Goal: Navigation & Orientation: Find specific page/section

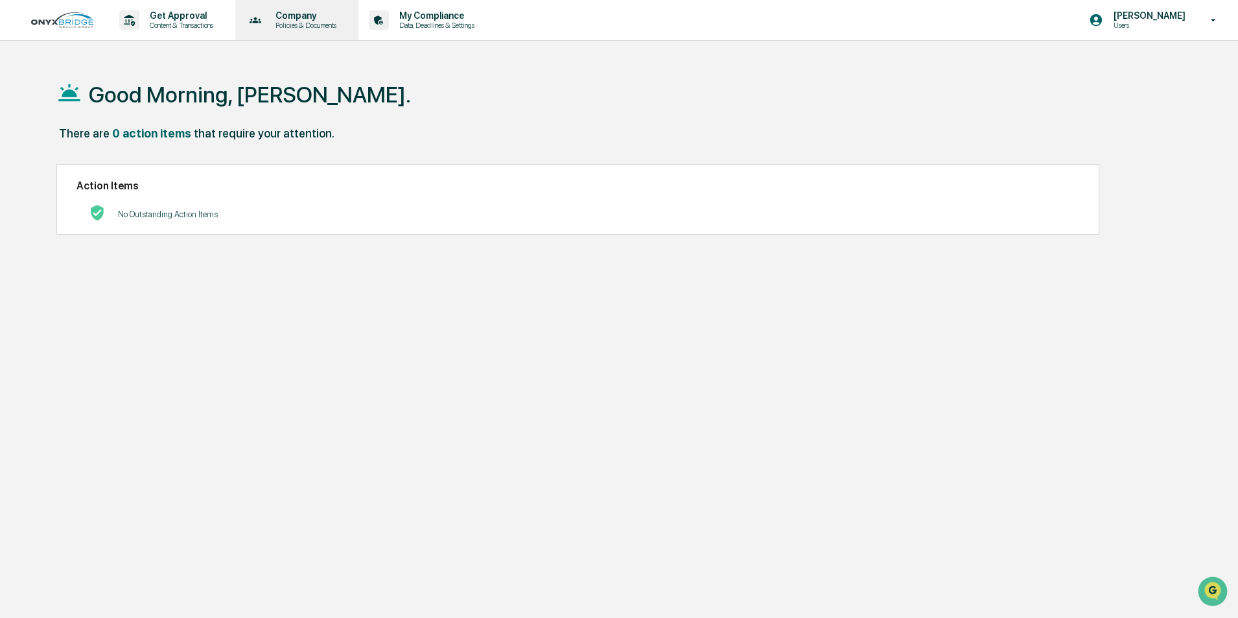
click at [283, 25] on p "Policies & Documents" at bounding box center [304, 25] width 78 height 9
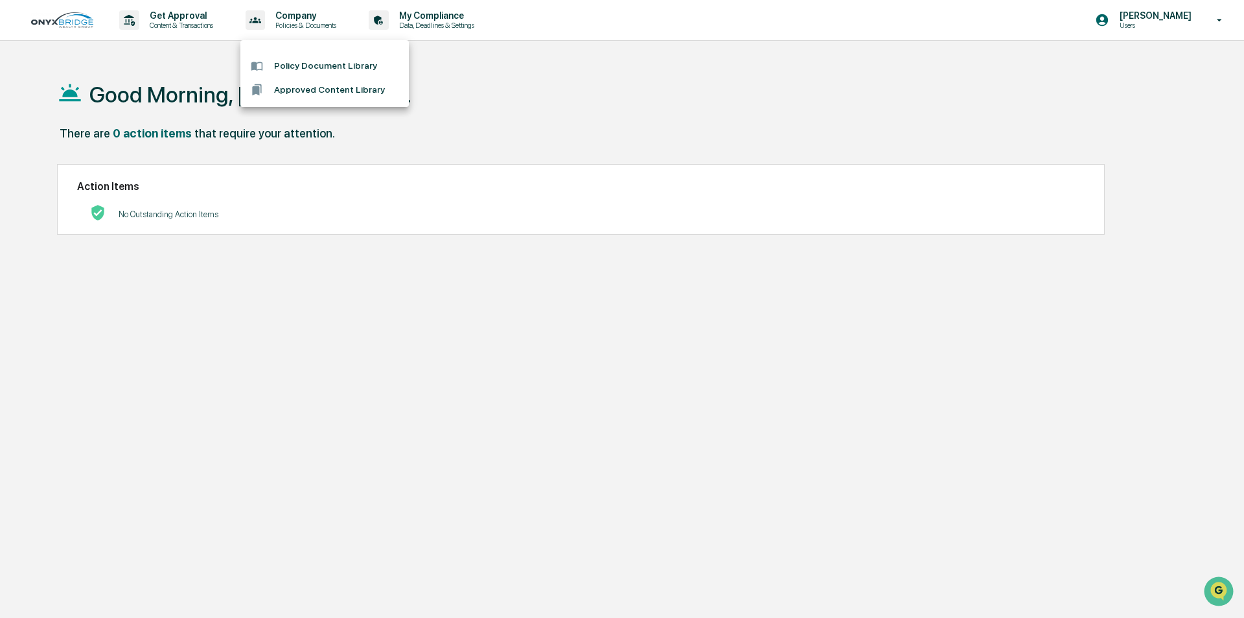
click at [444, 18] on div at bounding box center [622, 309] width 1244 height 618
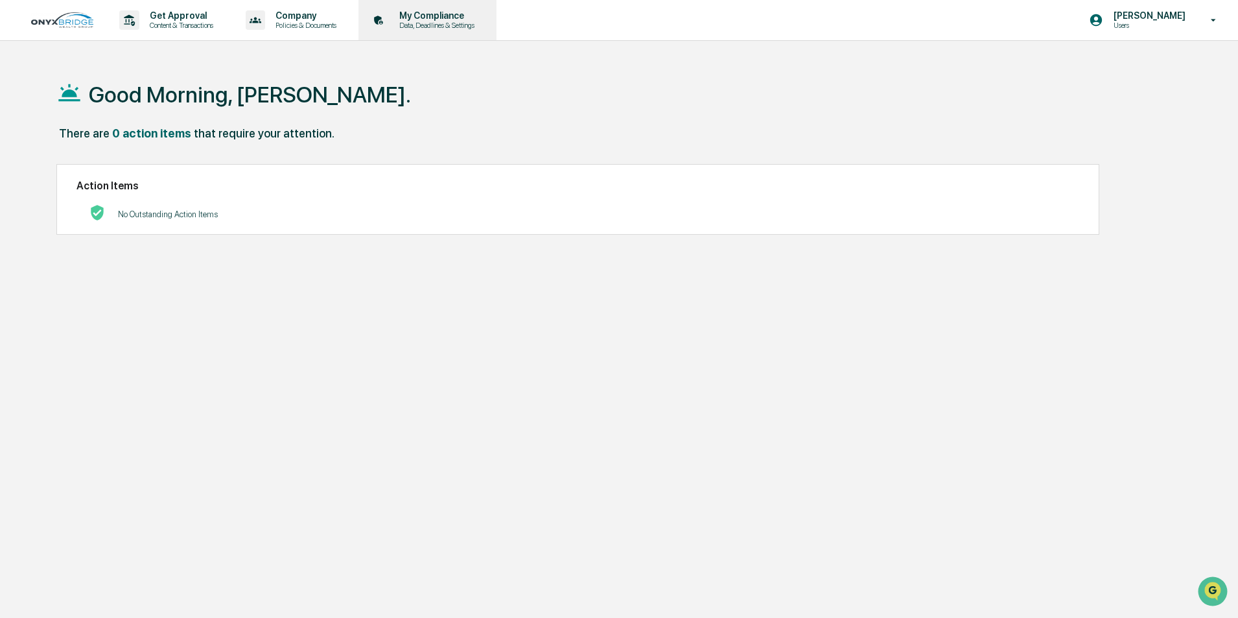
click at [461, 14] on p "My Compliance" at bounding box center [435, 15] width 92 height 10
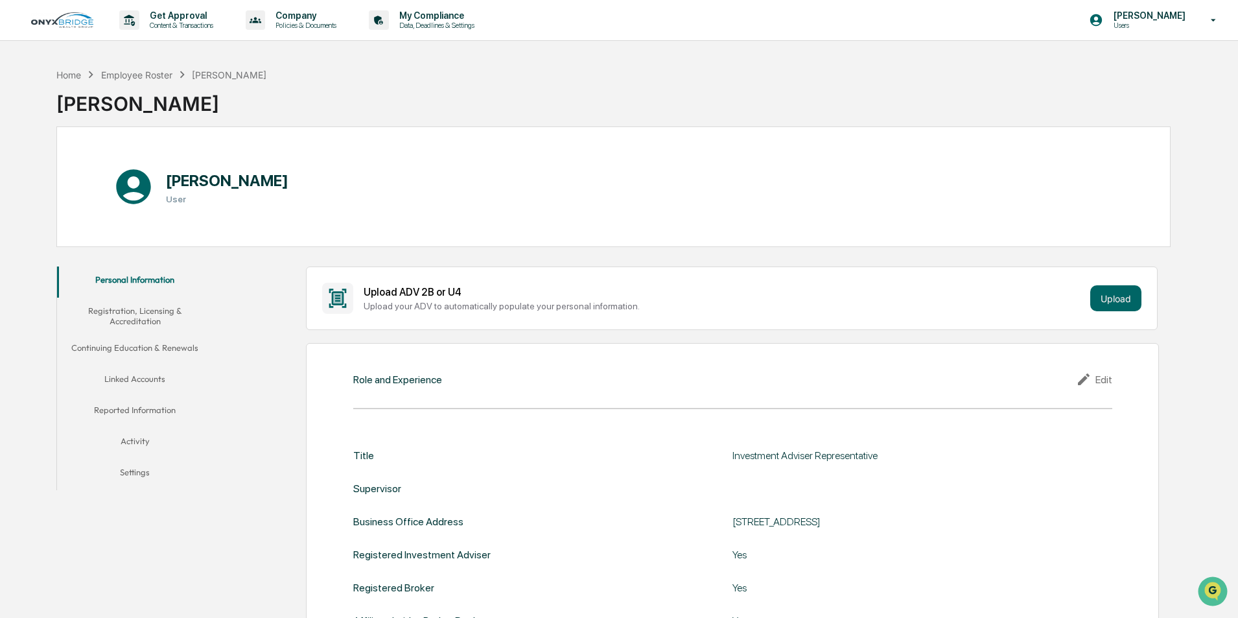
click at [157, 410] on button "Reported Information" at bounding box center [135, 412] width 156 height 31
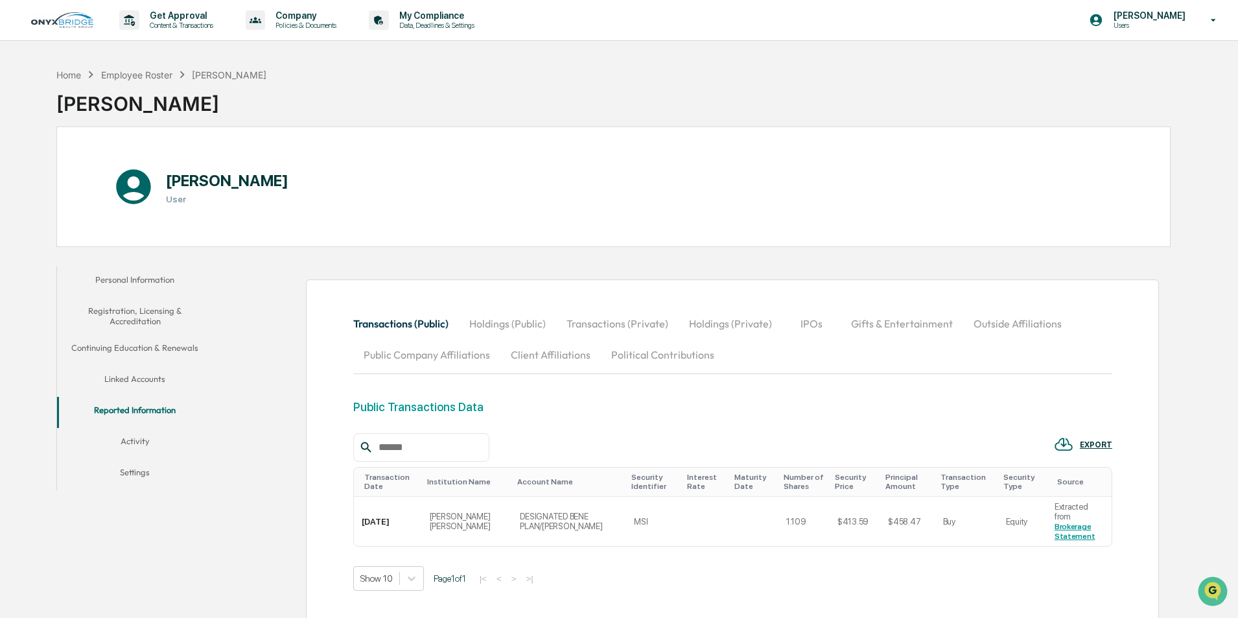
click at [130, 316] on button "Registration, Licensing & Accreditation" at bounding box center [135, 315] width 156 height 37
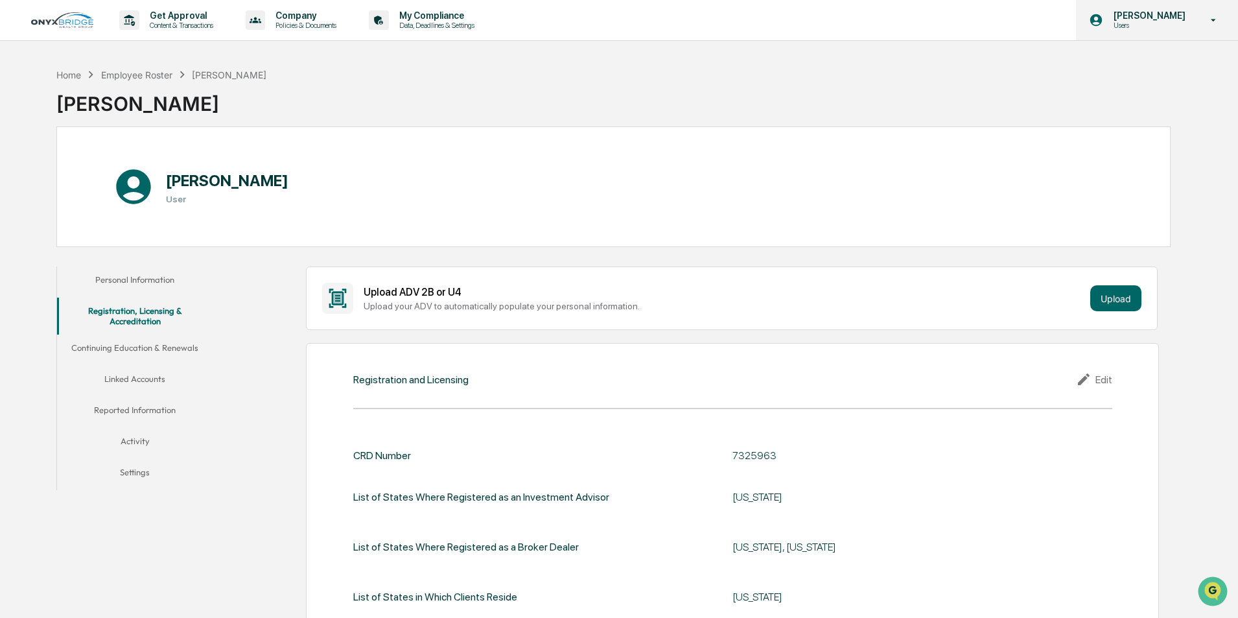
click at [1133, 18] on p "[PERSON_NAME]" at bounding box center [1147, 15] width 89 height 10
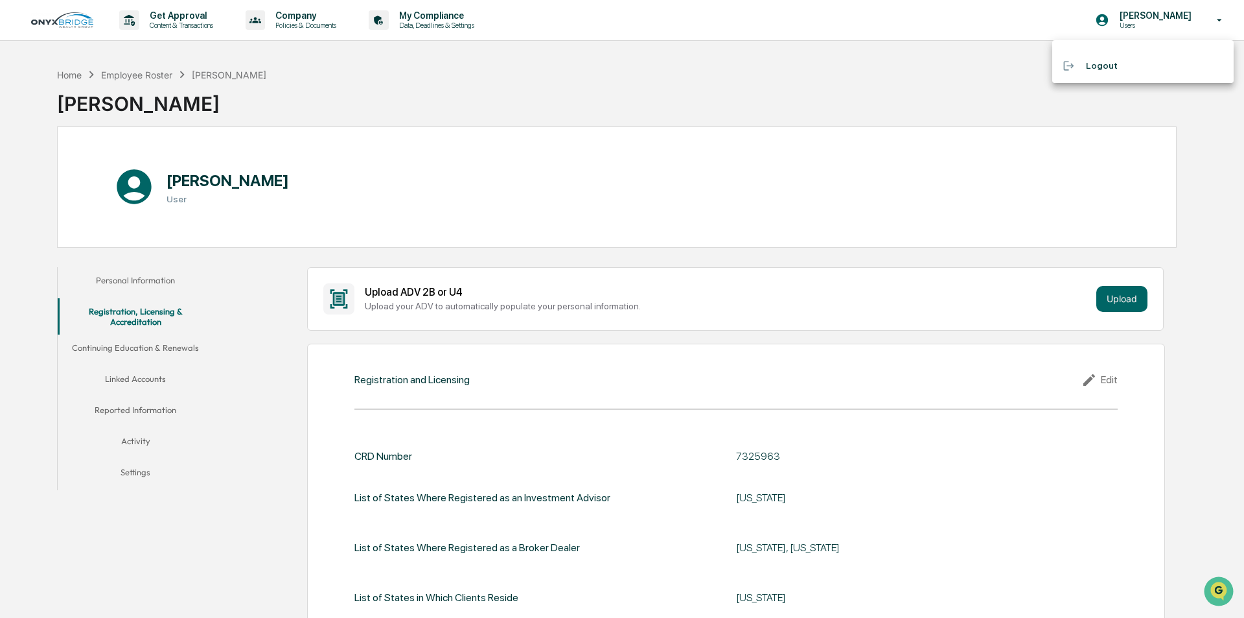
click at [344, 23] on div at bounding box center [622, 309] width 1244 height 618
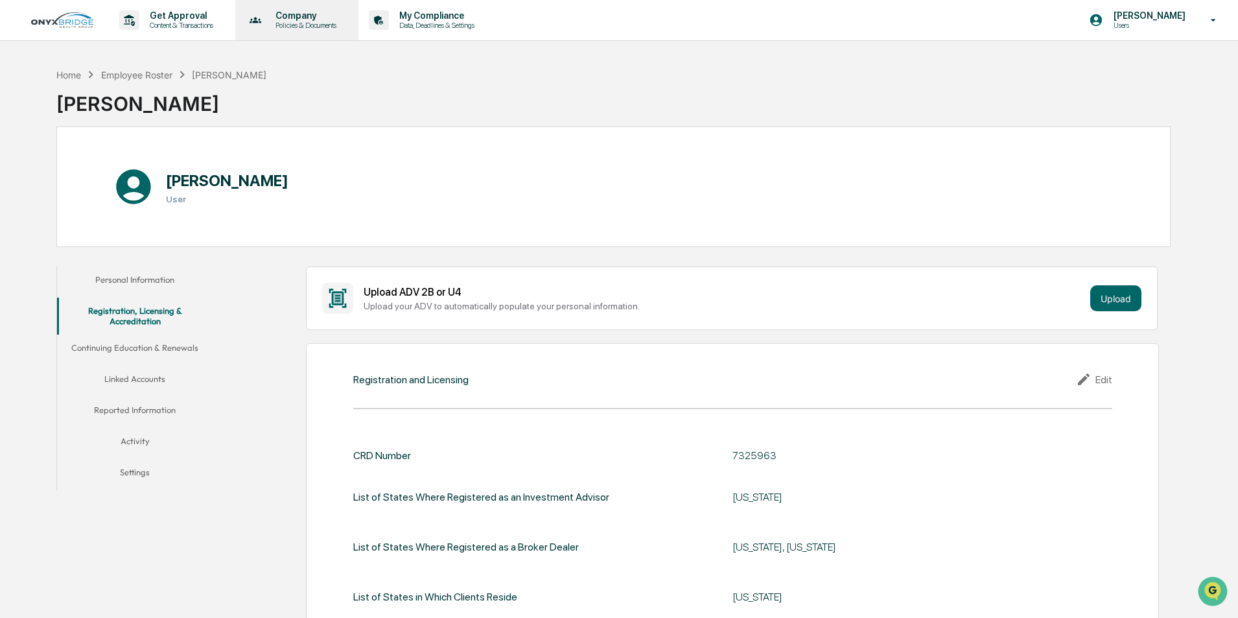
click at [312, 13] on p "Company" at bounding box center [304, 15] width 78 height 10
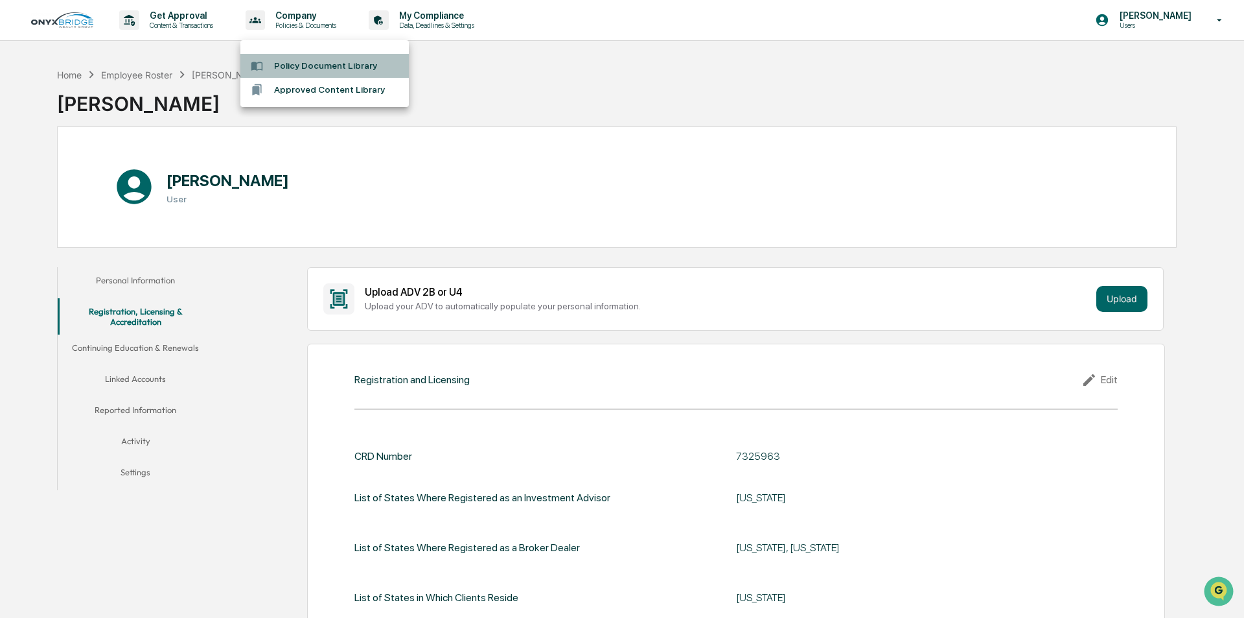
click at [315, 70] on li "Policy Document Library" at bounding box center [324, 66] width 168 height 24
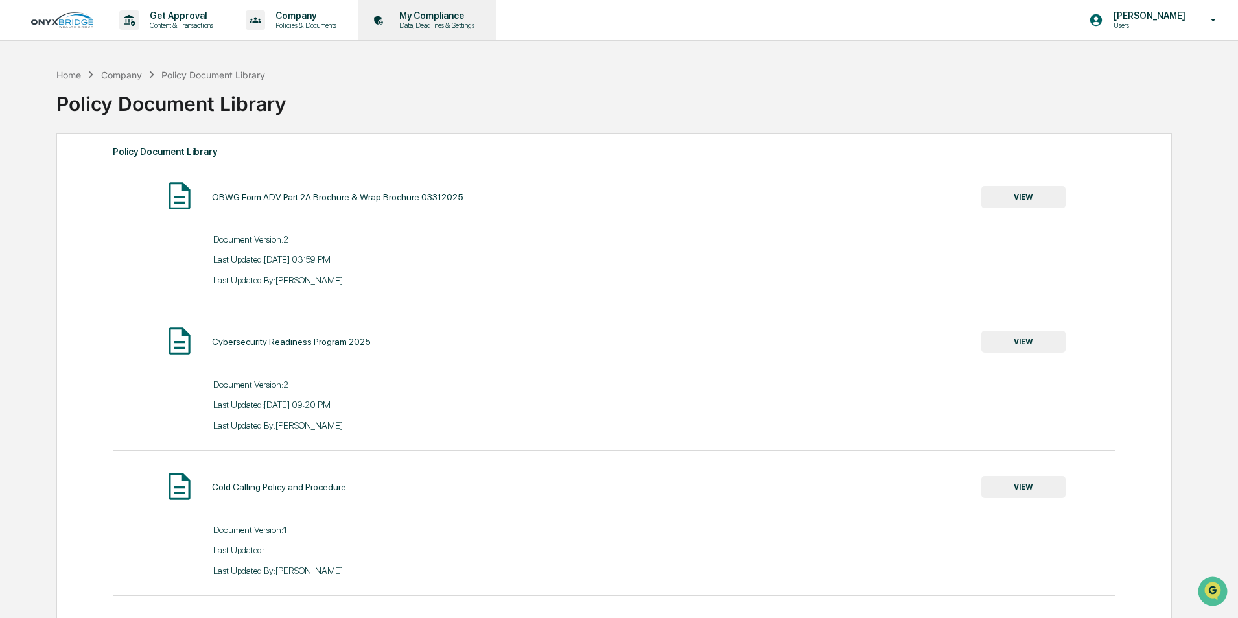
click at [458, 12] on p "My Compliance" at bounding box center [435, 15] width 92 height 10
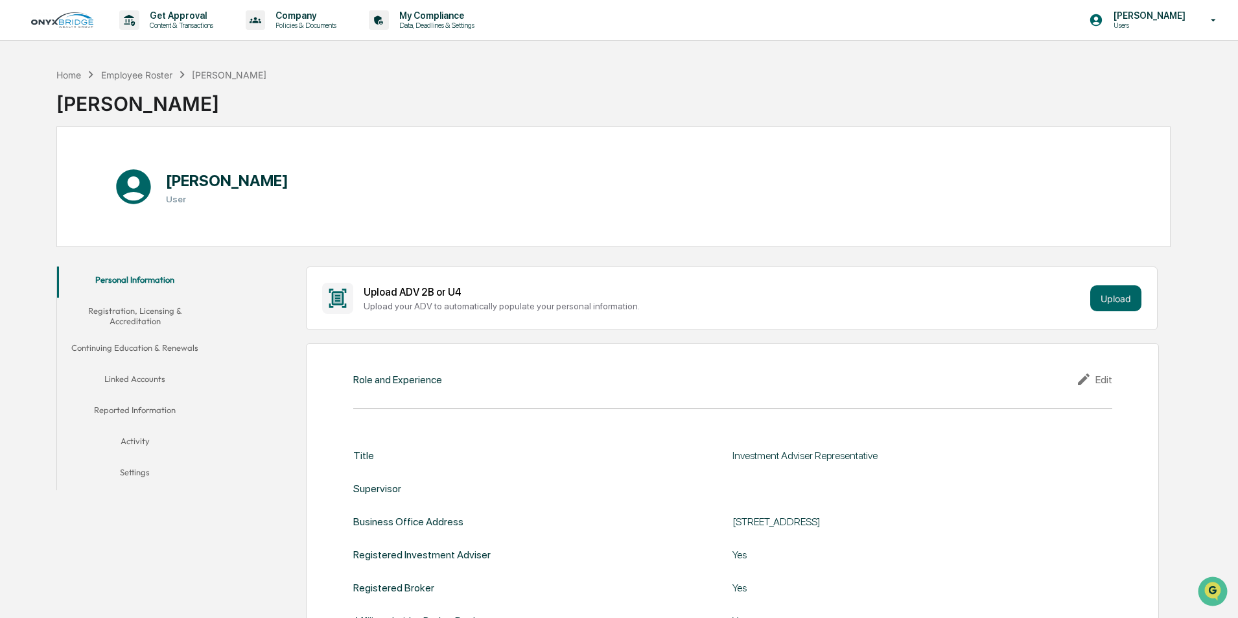
click at [124, 442] on button "Activity" at bounding box center [135, 443] width 156 height 31
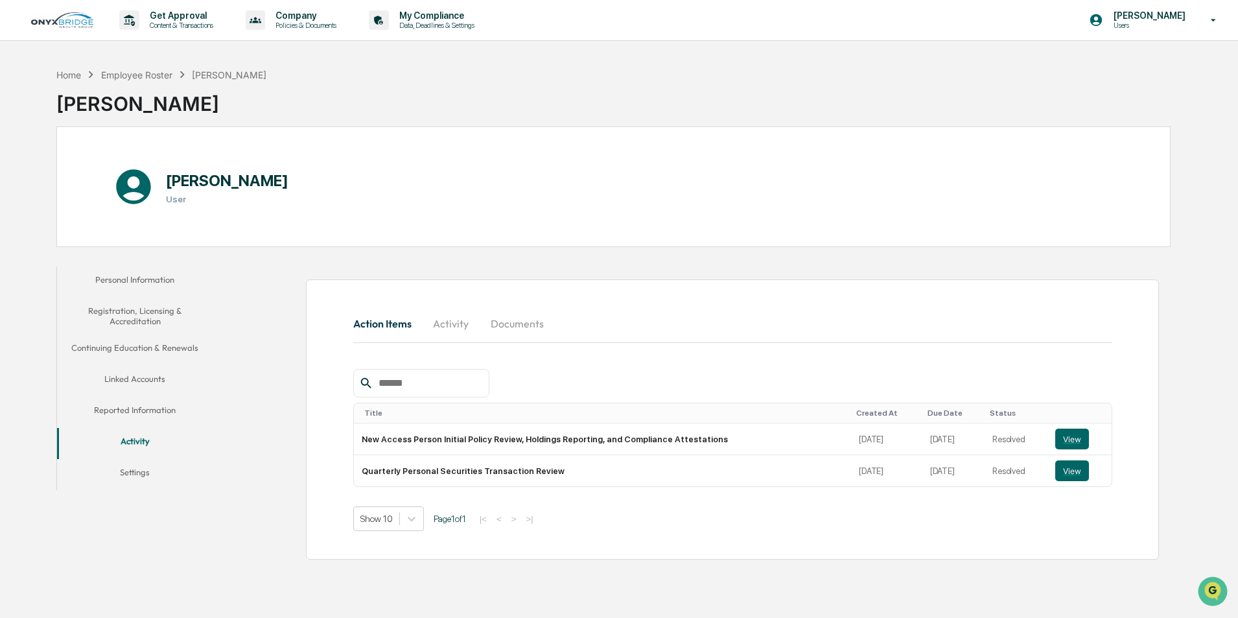
click at [141, 403] on button "Reported Information" at bounding box center [135, 412] width 156 height 31
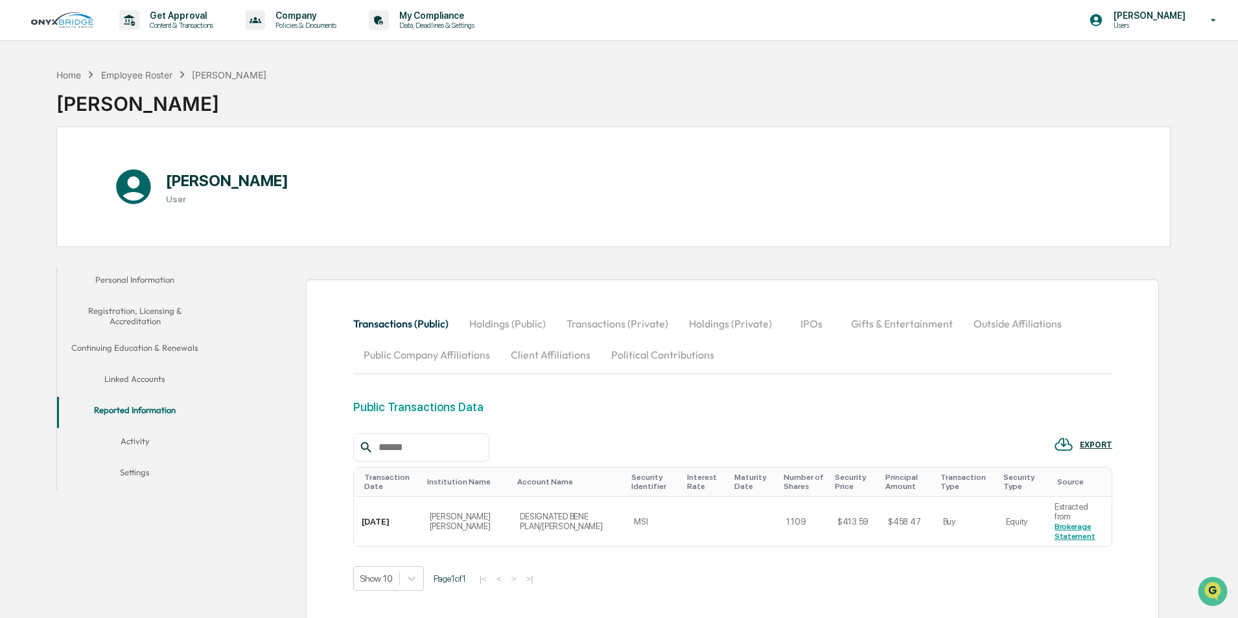
click at [127, 392] on button "Linked Accounts" at bounding box center [135, 381] width 156 height 31
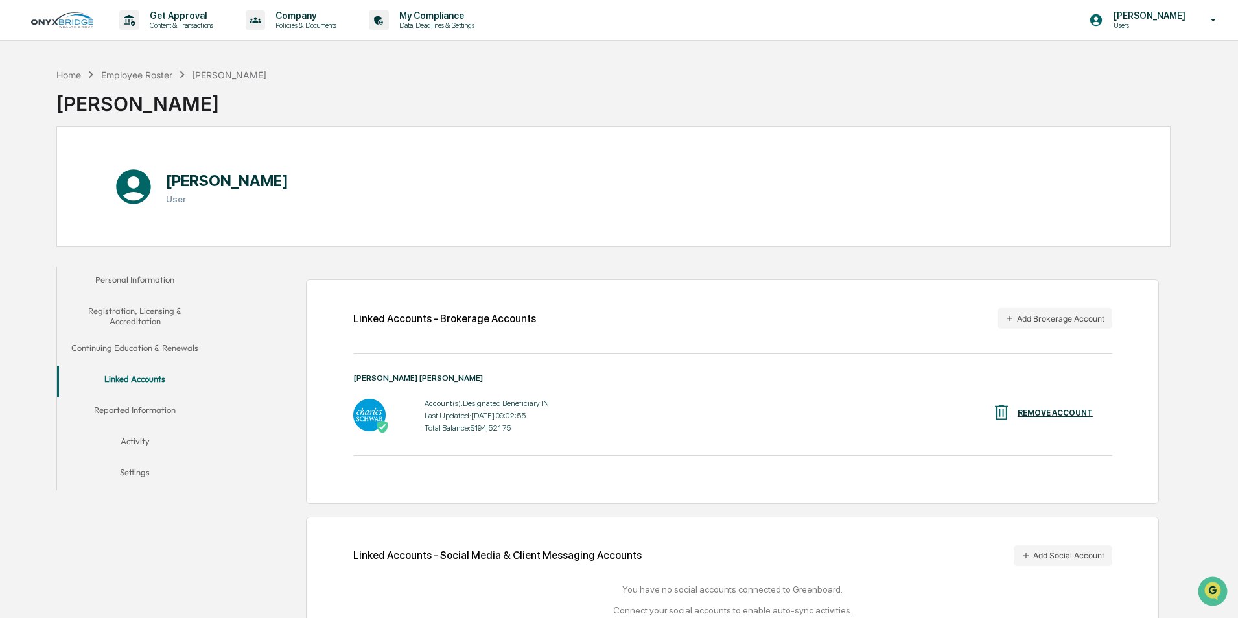
click at [115, 347] on button "Continuing Education & Renewals" at bounding box center [135, 349] width 156 height 31
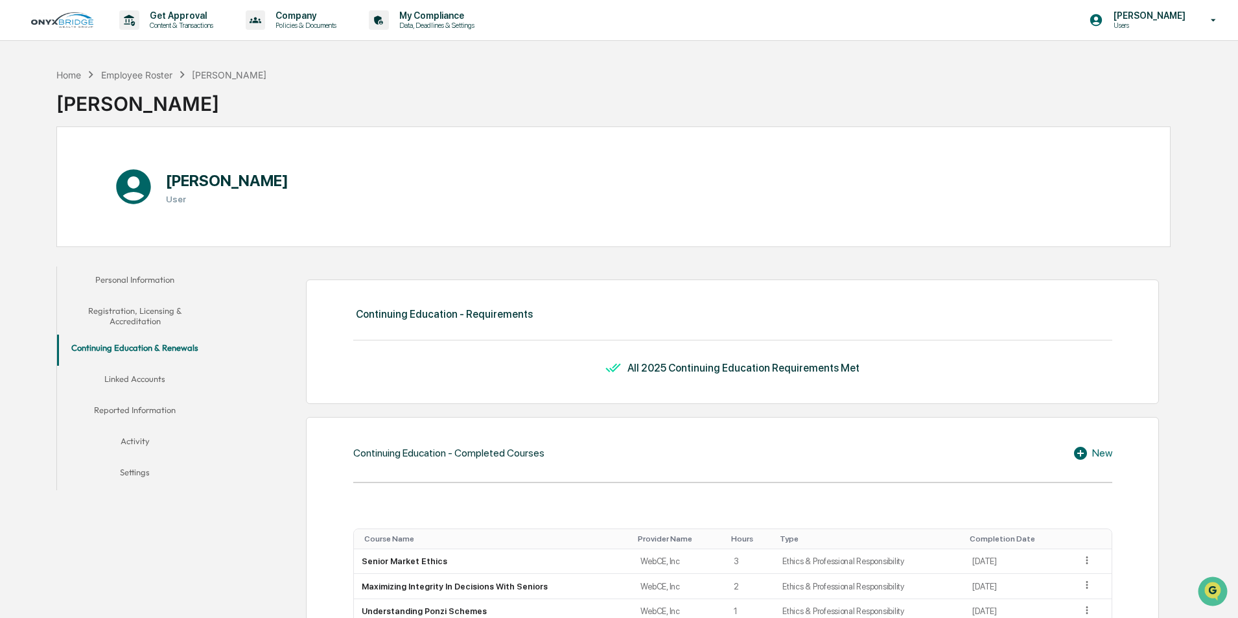
click at [127, 326] on button "Registration, Licensing & Accreditation" at bounding box center [135, 315] width 156 height 37
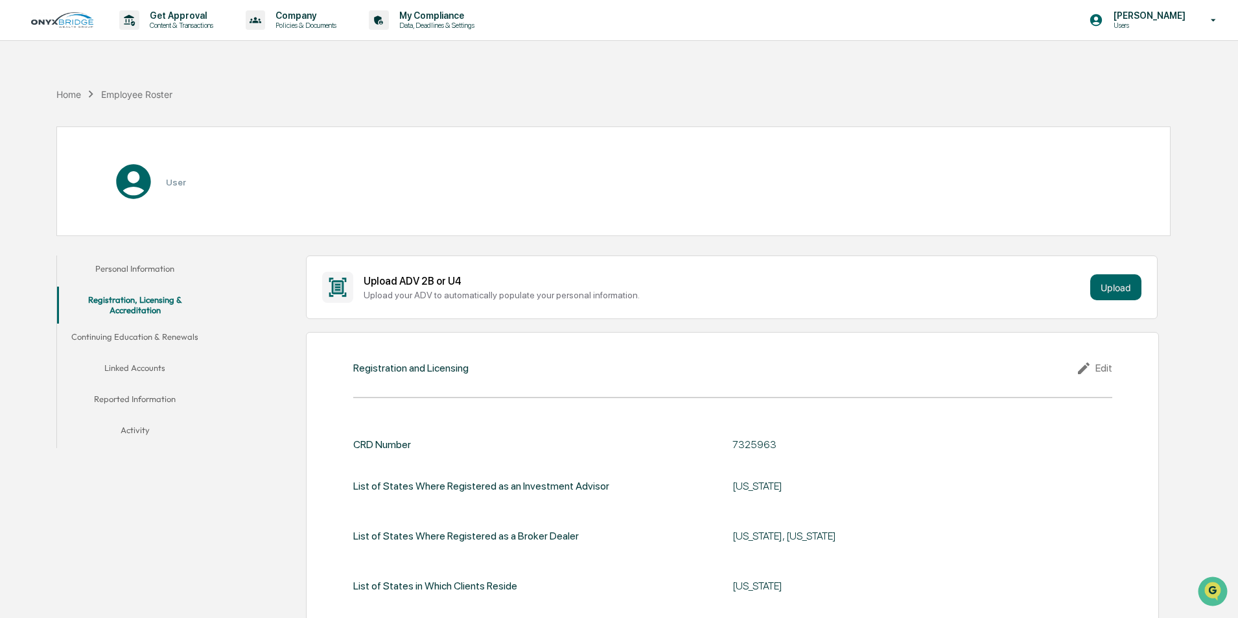
click at [145, 267] on button "Personal Information" at bounding box center [135, 270] width 156 height 31
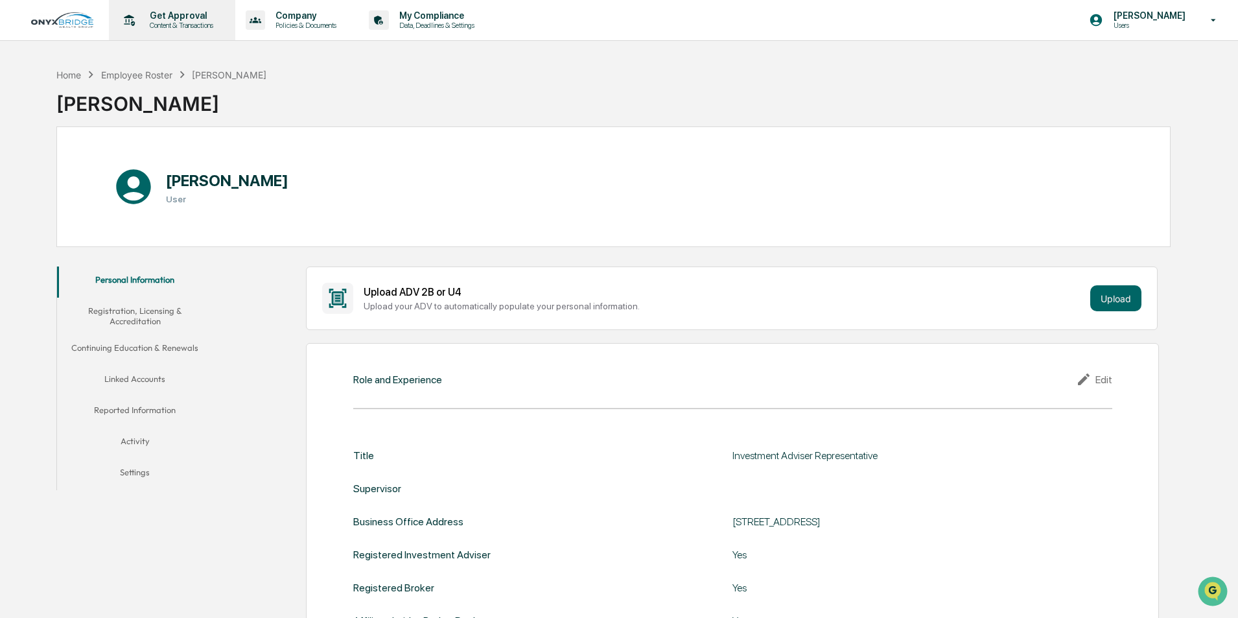
click at [167, 19] on p "Get Approval" at bounding box center [179, 15] width 80 height 10
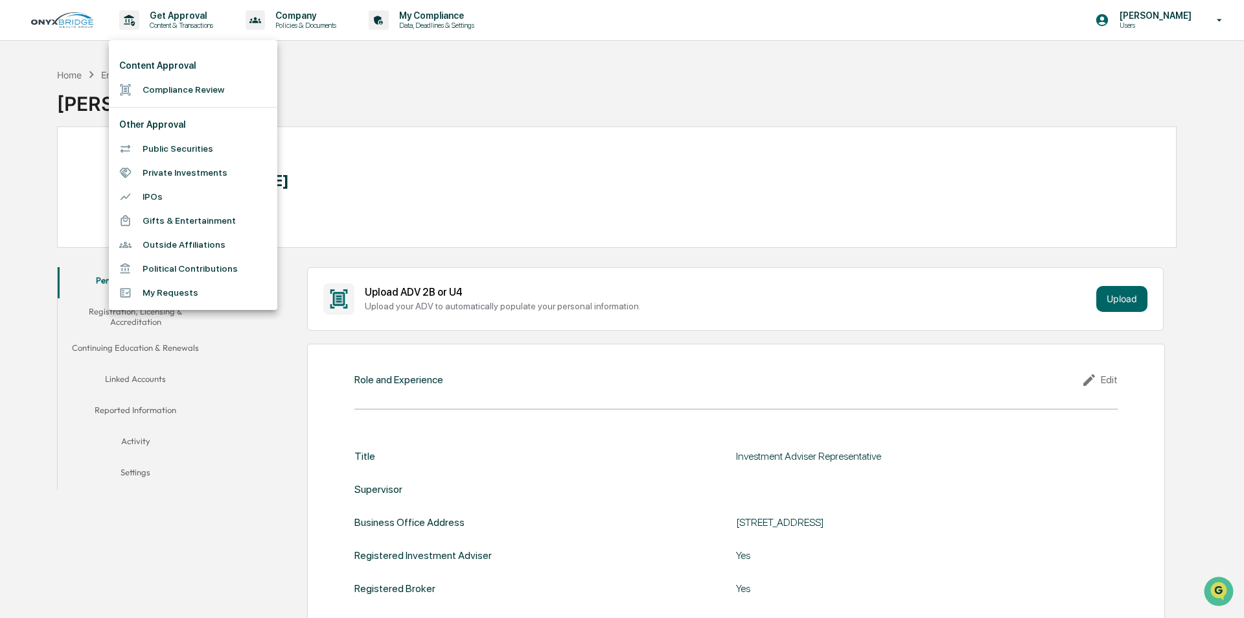
click at [465, 17] on div at bounding box center [622, 309] width 1244 height 618
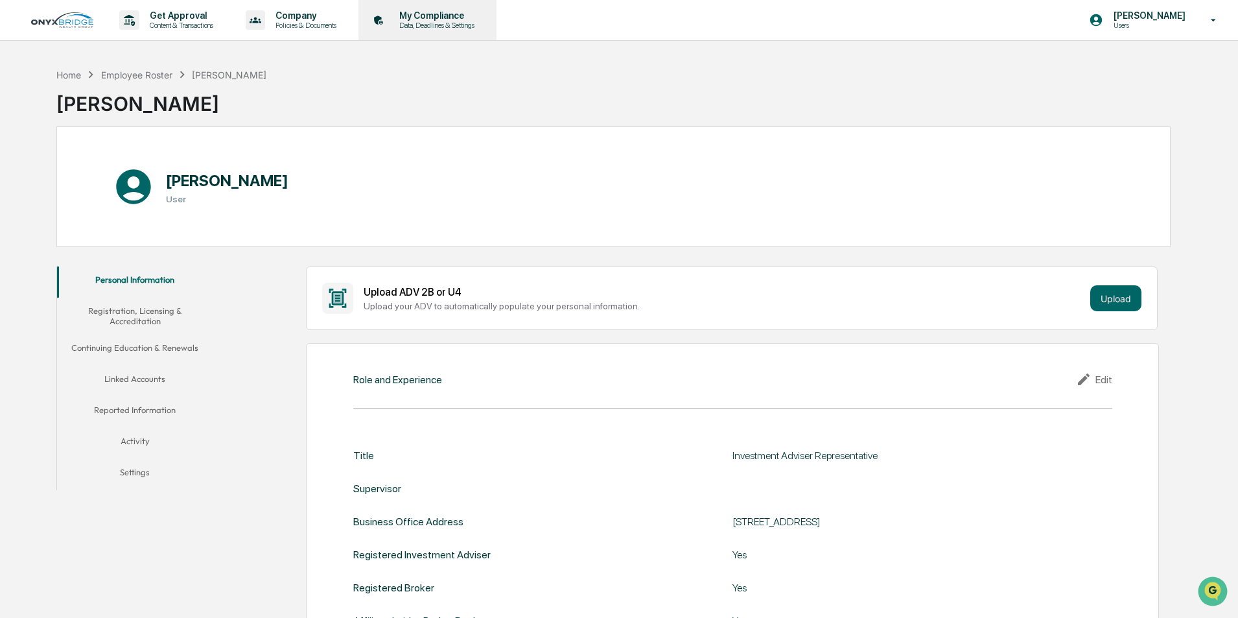
click at [455, 19] on p "My Compliance" at bounding box center [435, 15] width 92 height 10
click at [454, 19] on p "My Compliance" at bounding box center [435, 15] width 92 height 10
click at [359, 25] on div "Company Policies & Documents" at bounding box center [297, 20] width 124 height 40
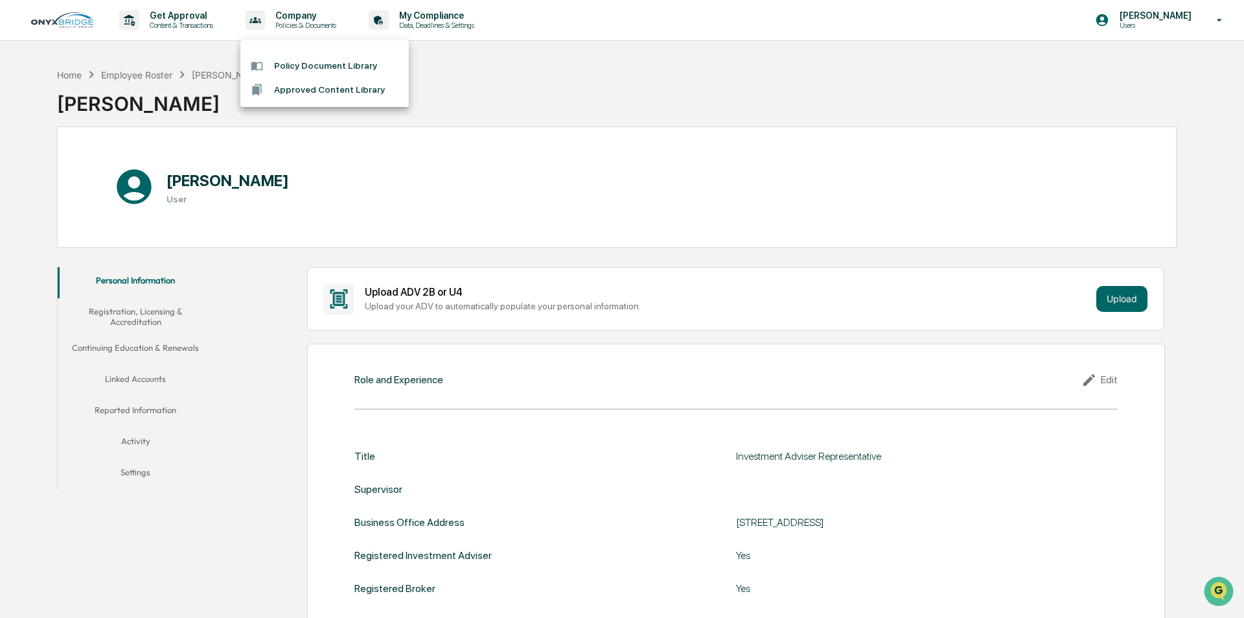
click at [644, 179] on div at bounding box center [622, 309] width 1244 height 618
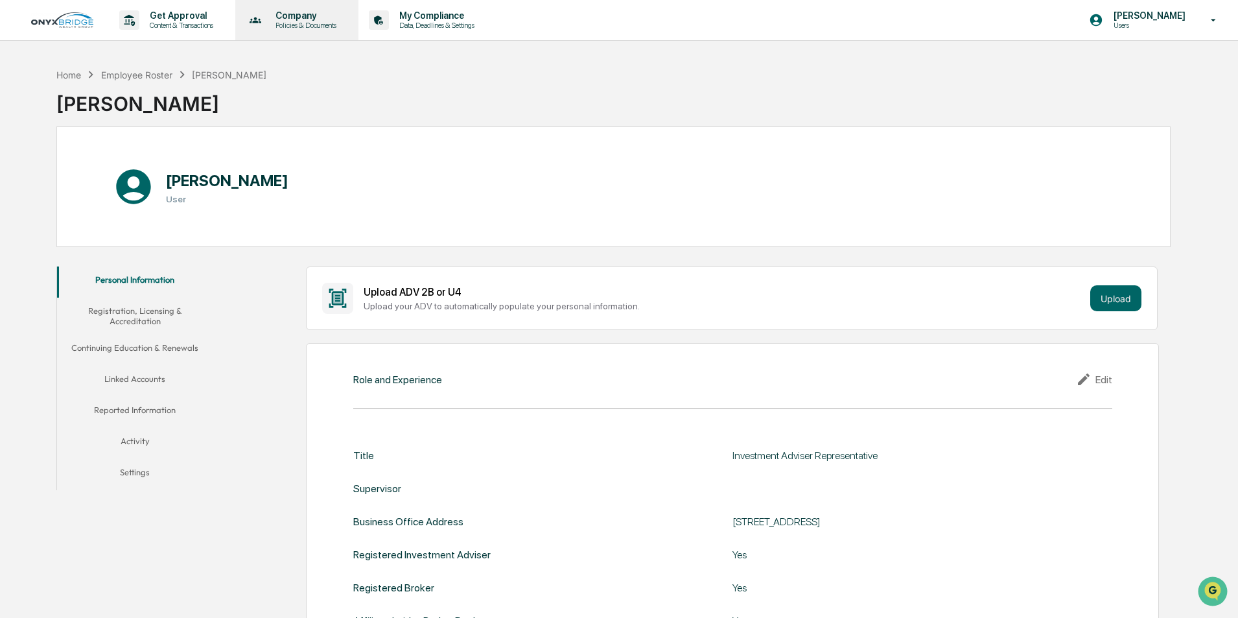
click at [293, 21] on p "Policies & Documents" at bounding box center [304, 25] width 78 height 9
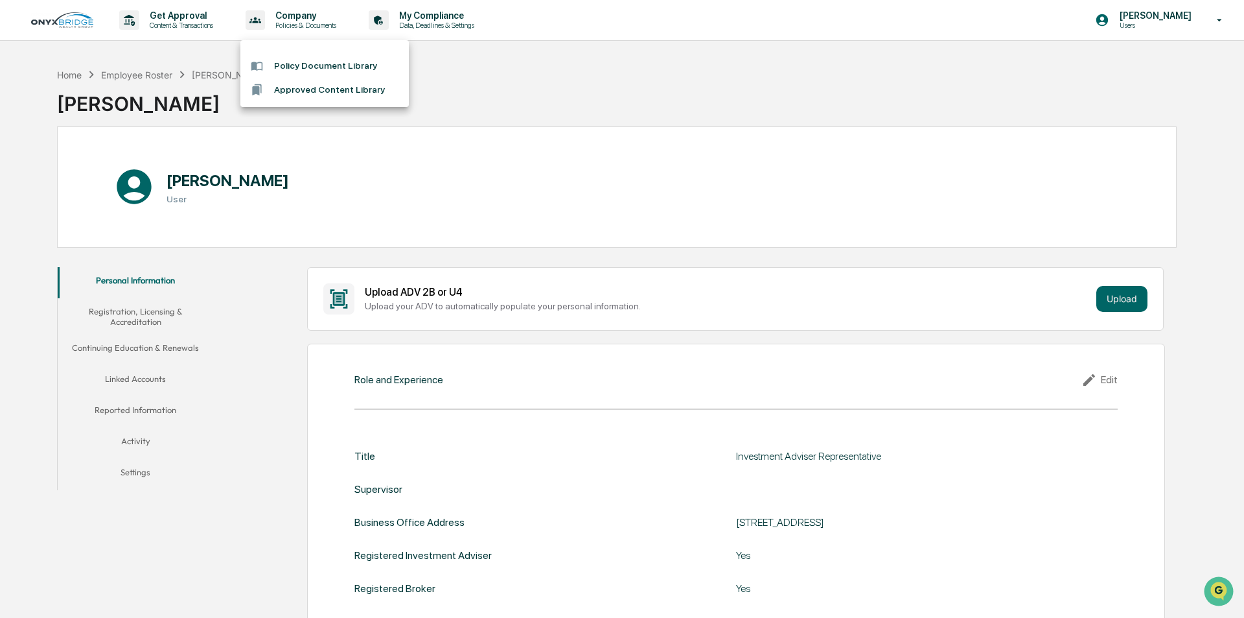
click at [470, 21] on div at bounding box center [622, 309] width 1244 height 618
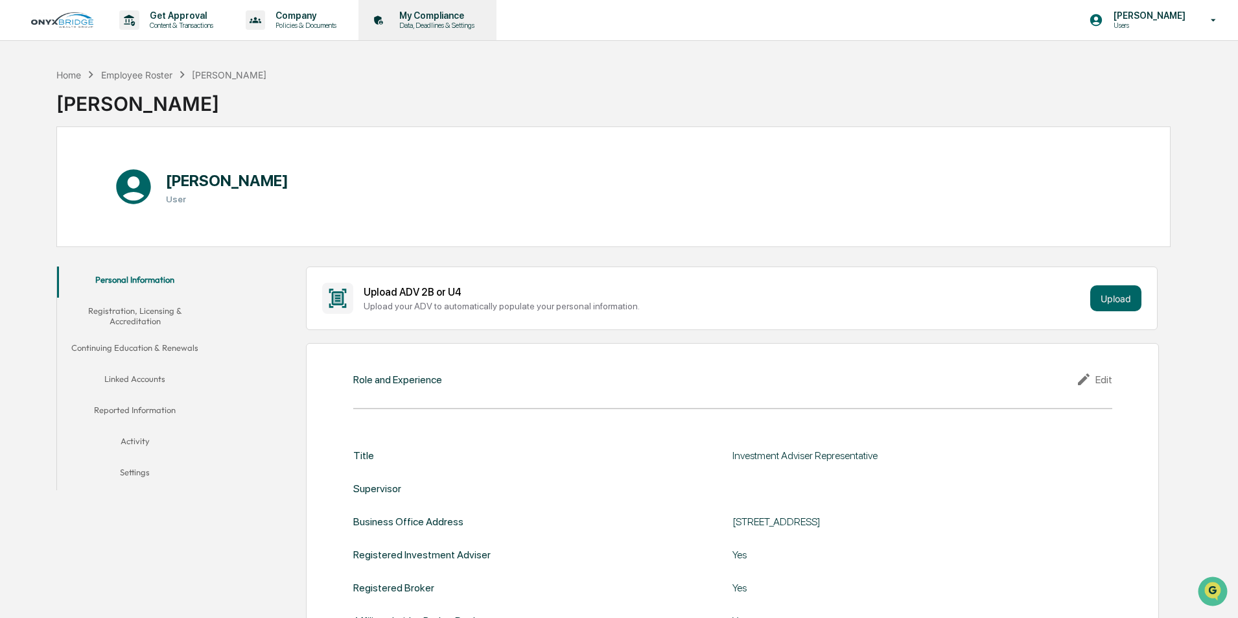
click at [439, 19] on p "My Compliance" at bounding box center [435, 15] width 92 height 10
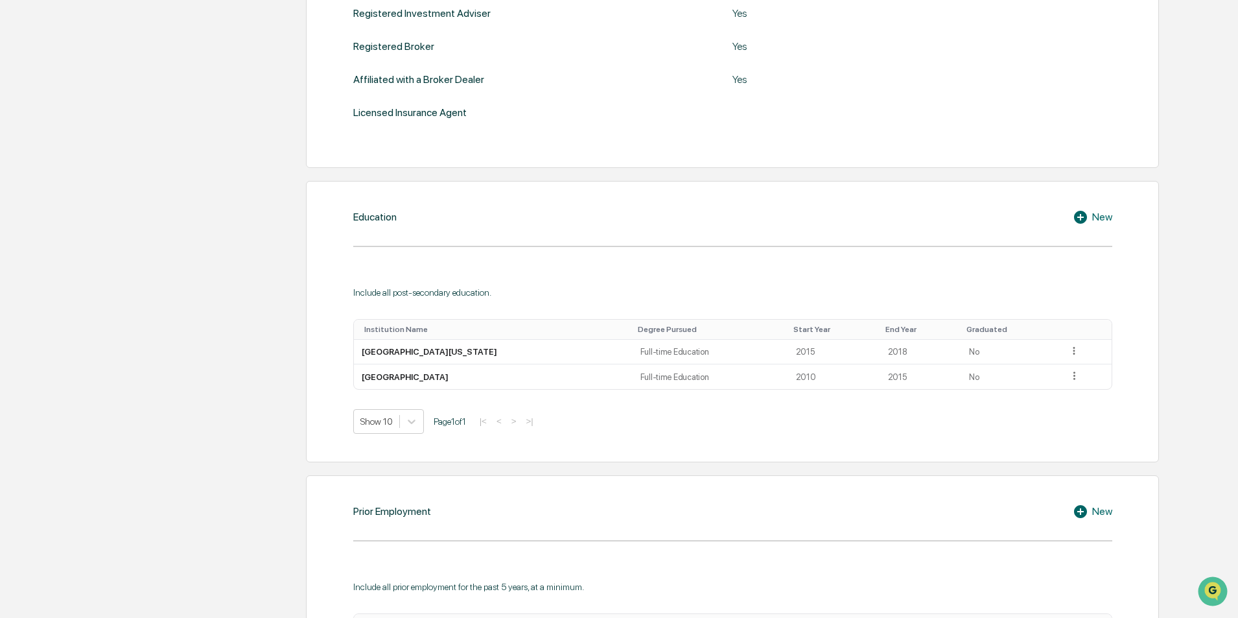
scroll to position [23, 0]
